Goal: Information Seeking & Learning: Learn about a topic

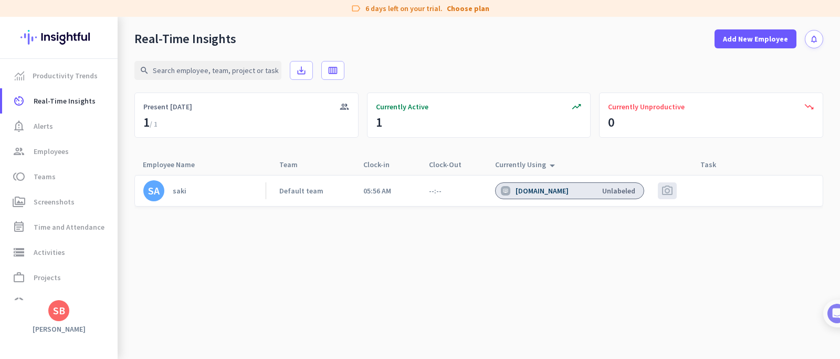
scroll to position [6, 0]
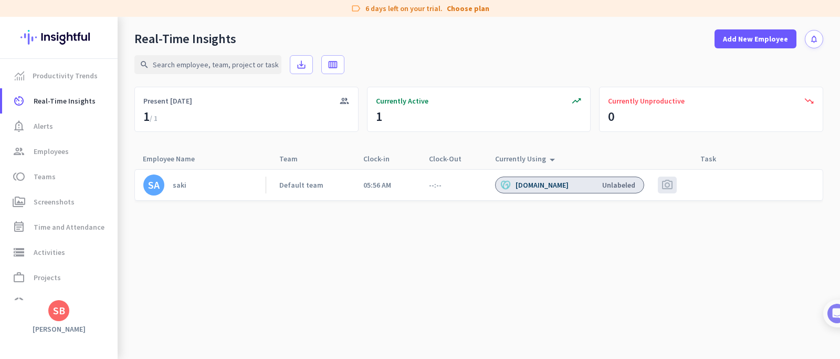
click at [519, 182] on div "[DOMAIN_NAME]" at bounding box center [543, 184] width 55 height 9
click at [173, 186] on div "saki" at bounding box center [180, 184] width 14 height 9
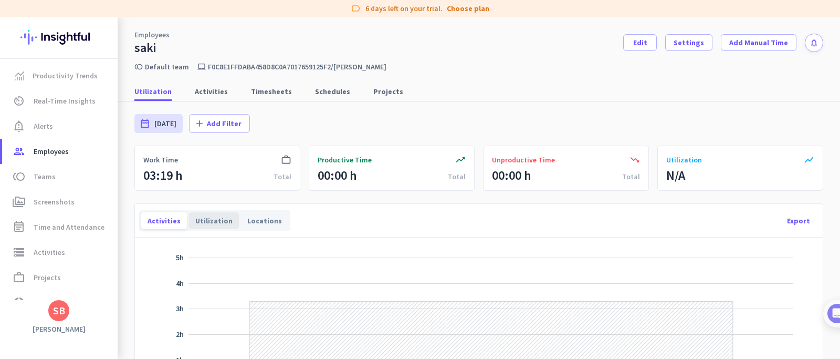
click at [225, 219] on div "Utilization" at bounding box center [214, 220] width 50 height 17
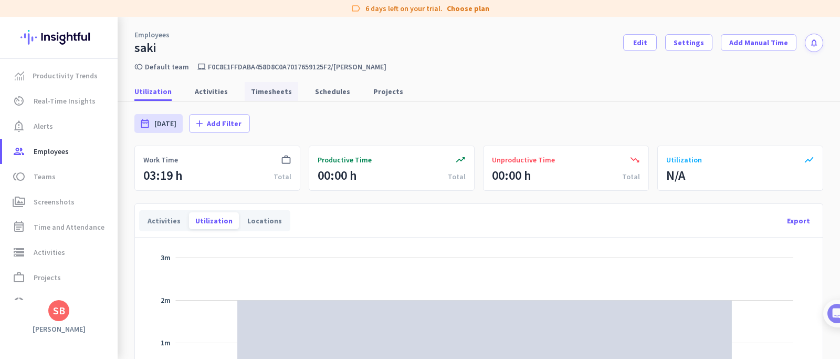
click at [270, 93] on span "Timesheets" at bounding box center [271, 91] width 41 height 11
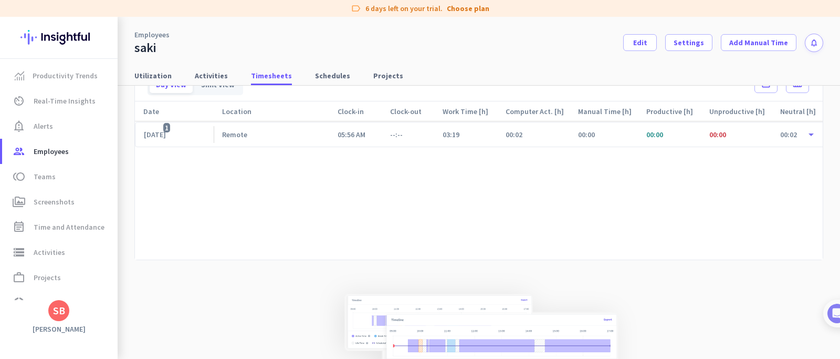
scroll to position [149, 0]
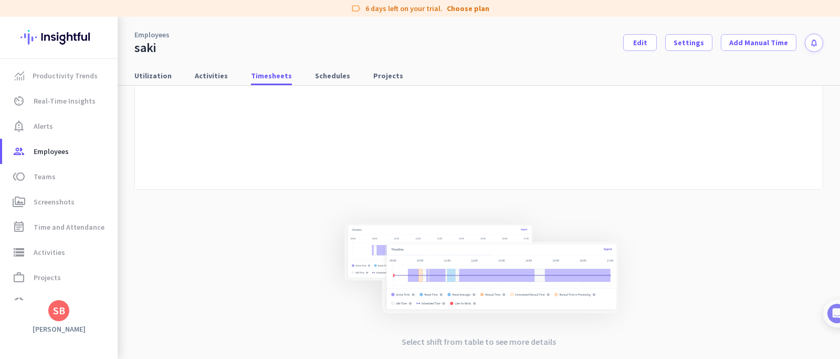
click at [392, 257] on img at bounding box center [479, 269] width 318 height 134
click at [419, 273] on img at bounding box center [479, 269] width 318 height 134
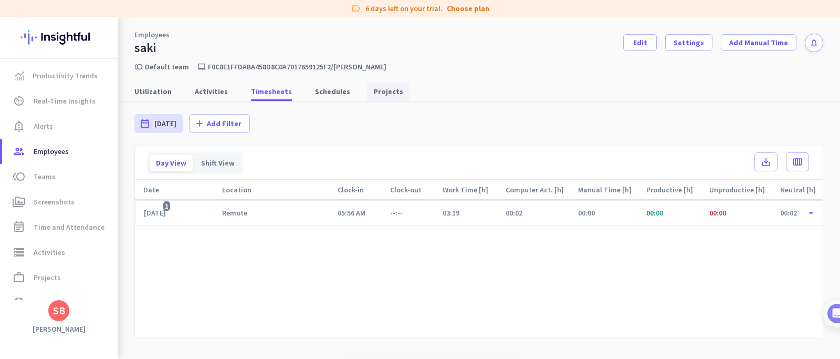
click at [373, 92] on span "Projects" at bounding box center [388, 91] width 30 height 11
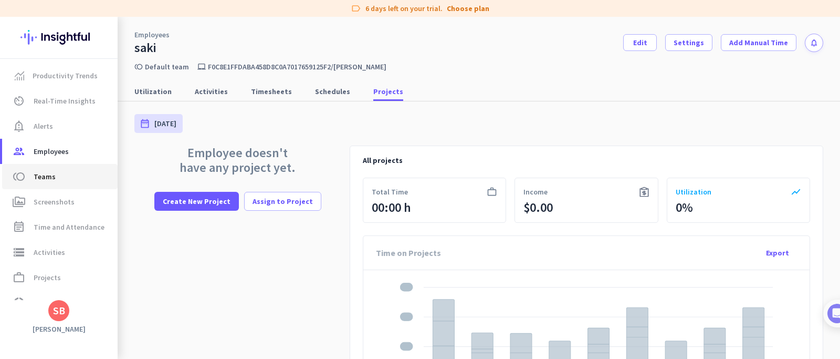
click at [53, 182] on span "Teams" at bounding box center [45, 176] width 22 height 13
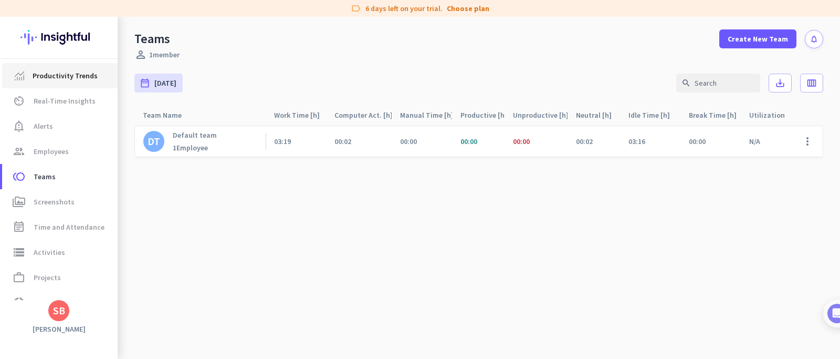
click at [82, 71] on span "Productivity Trends" at bounding box center [65, 75] width 65 height 13
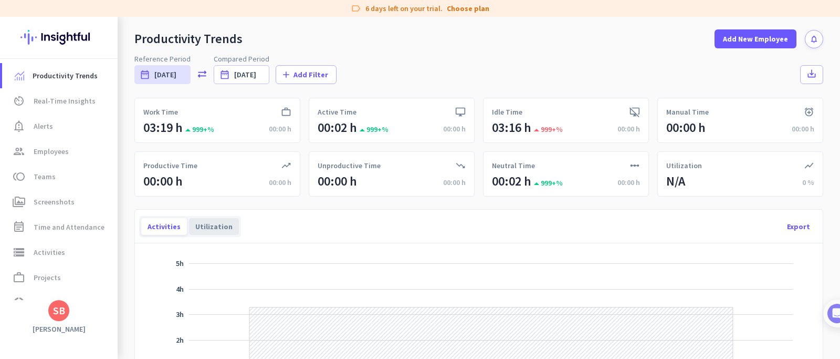
click at [207, 225] on div "Utilization" at bounding box center [214, 226] width 50 height 17
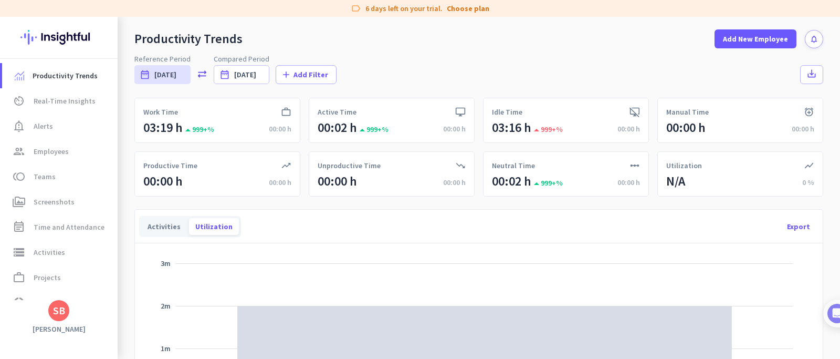
scroll to position [189, 0]
